Goal: Navigation & Orientation: Find specific page/section

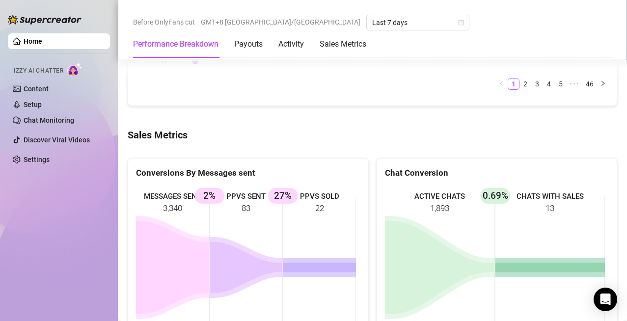
scroll to position [1227, 0]
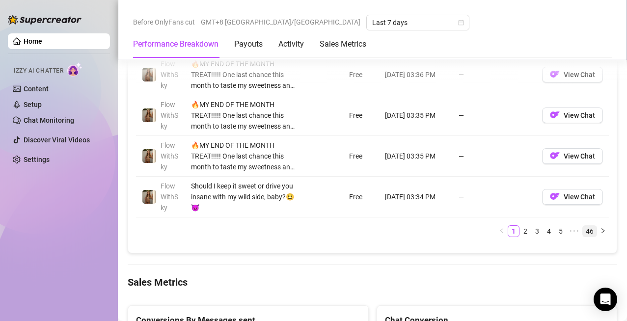
click at [582, 231] on link "46" at bounding box center [589, 231] width 14 height 11
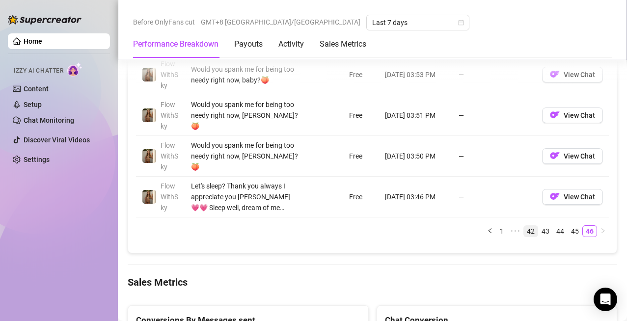
click at [524, 232] on link "42" at bounding box center [531, 231] width 14 height 11
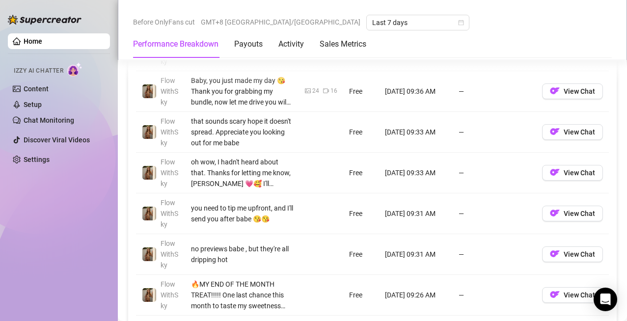
scroll to position [1325, 0]
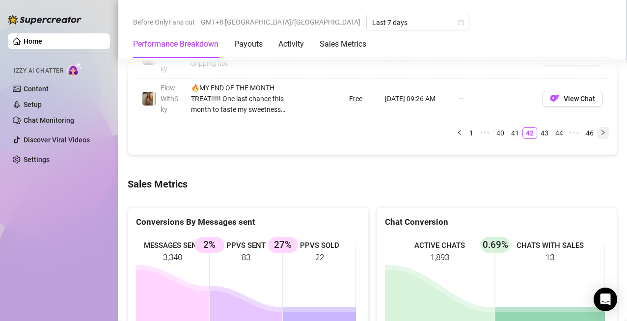
click at [597, 136] on button "button" at bounding box center [603, 133] width 12 height 12
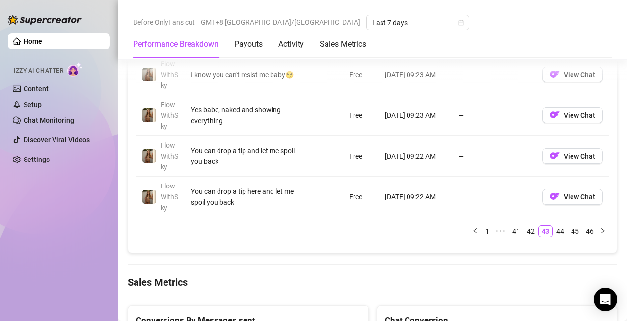
scroll to position [1178, 0]
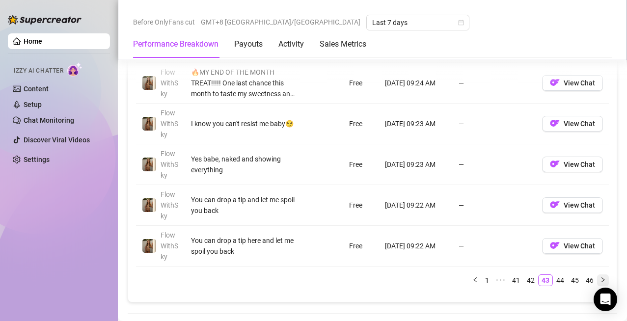
click at [600, 282] on icon "right" at bounding box center [603, 280] width 6 height 6
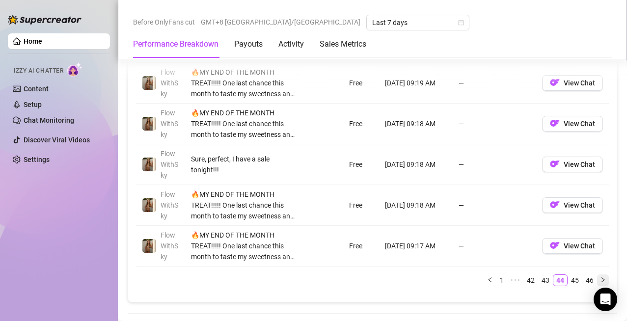
click at [600, 282] on icon "right" at bounding box center [603, 280] width 6 height 6
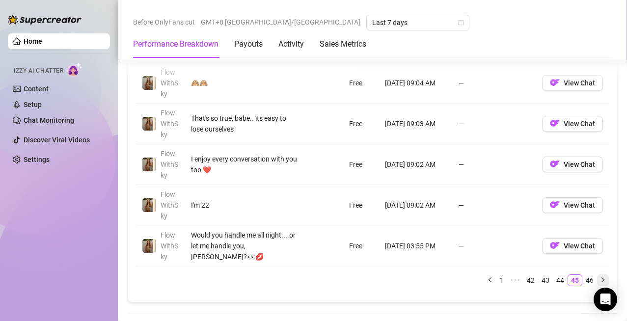
click at [600, 282] on icon "right" at bounding box center [603, 280] width 6 height 6
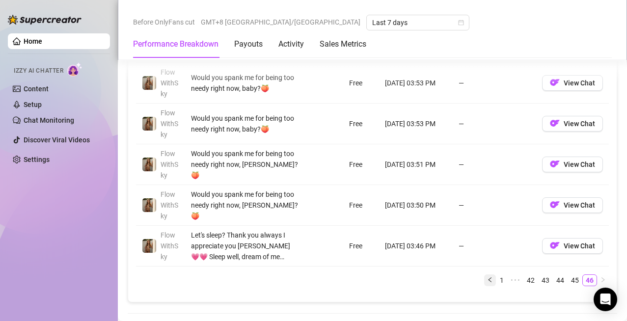
click at [487, 280] on icon "left" at bounding box center [490, 280] width 6 height 6
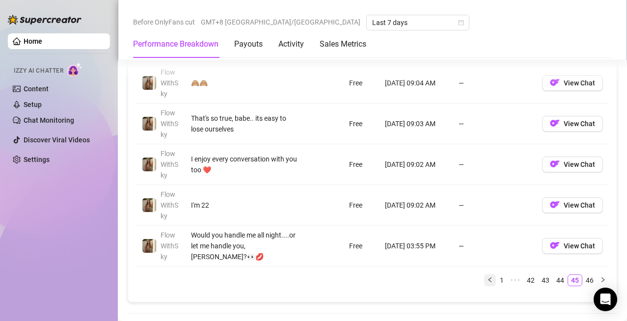
click at [487, 280] on icon "left" at bounding box center [490, 280] width 6 height 6
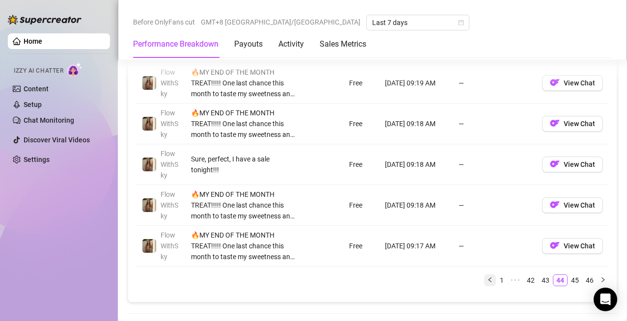
click at [487, 280] on icon "left" at bounding box center [490, 280] width 6 height 6
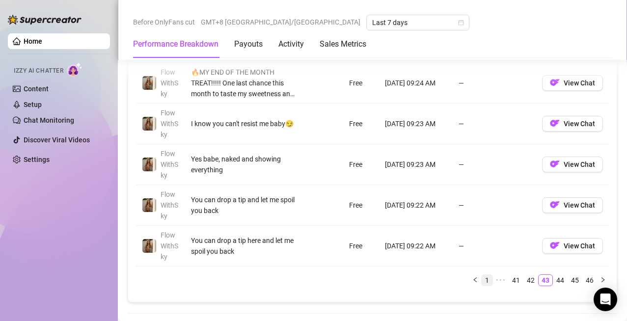
click at [482, 280] on link "1" at bounding box center [486, 280] width 11 height 11
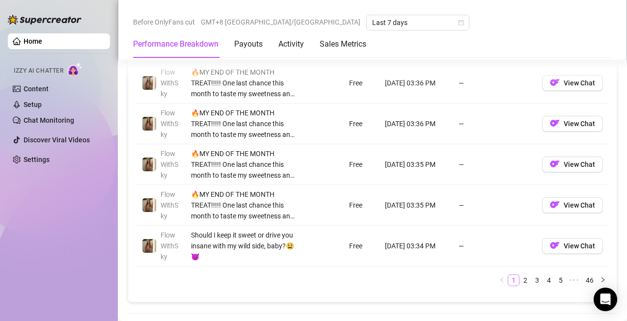
click at [482, 280] on ul "1 2 3 4 5 ••• 46" at bounding box center [372, 280] width 472 height 12
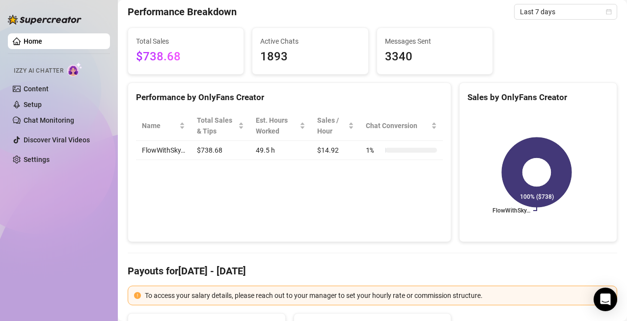
scroll to position [0, 0]
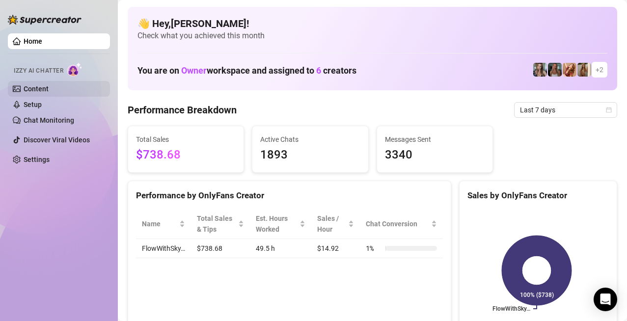
click at [24, 91] on link "Content" at bounding box center [36, 89] width 25 height 8
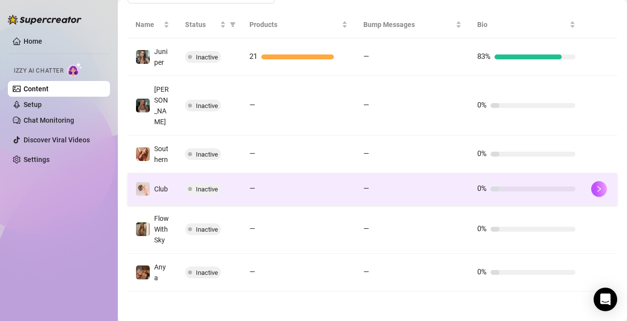
scroll to position [63, 0]
